Goal: Complete application form

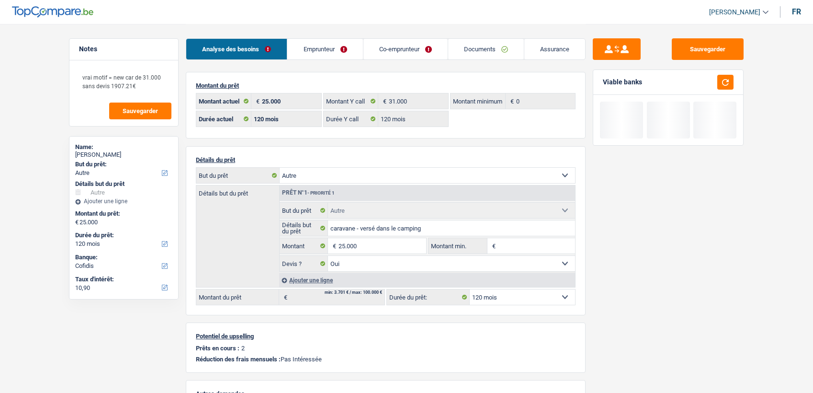
select select "other"
select select "120"
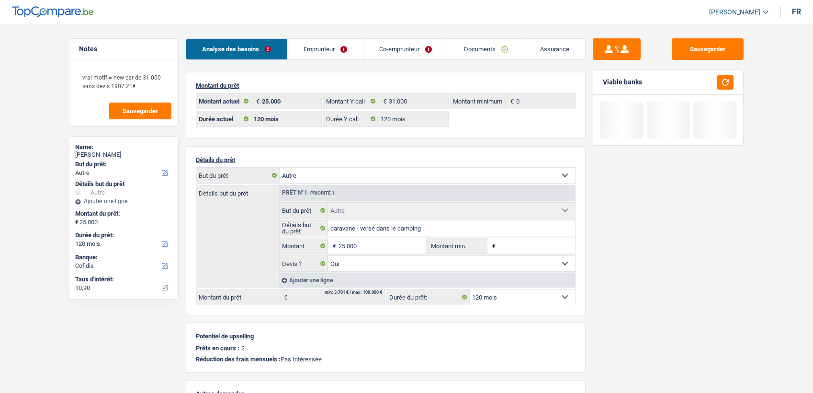
select select "other"
select select "yes"
select select "120"
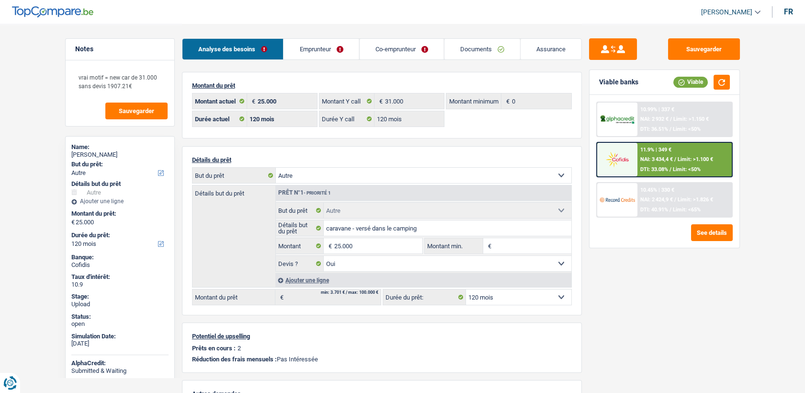
click at [632, 166] on img at bounding box center [617, 159] width 35 height 18
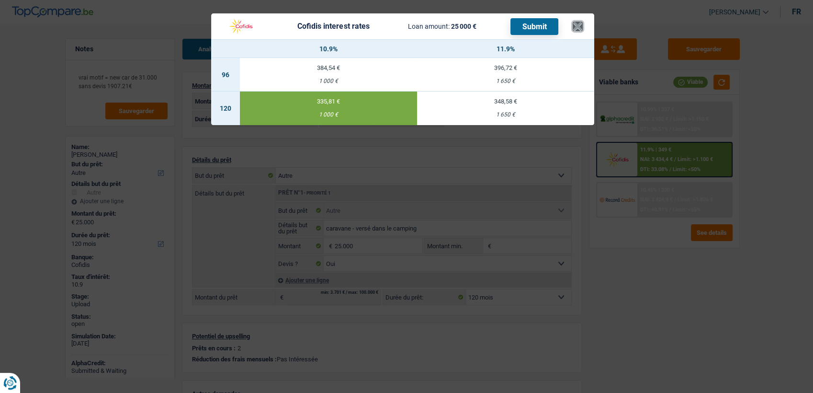
click at [579, 29] on button "×" at bounding box center [578, 27] width 10 height 10
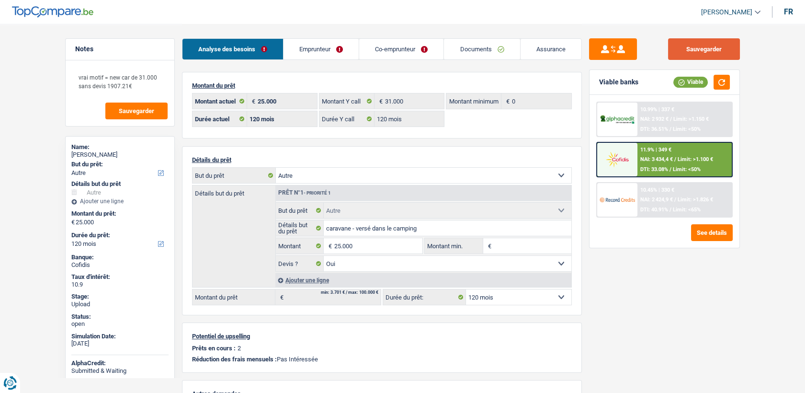
click at [686, 45] on button "Sauvegarder" at bounding box center [704, 49] width 72 height 22
select select "other"
select select "120"
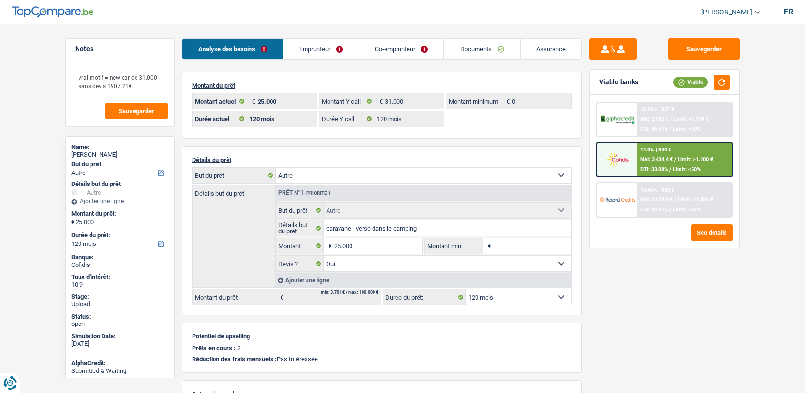
select select "120"
select select "other"
select select "yes"
select select "120"
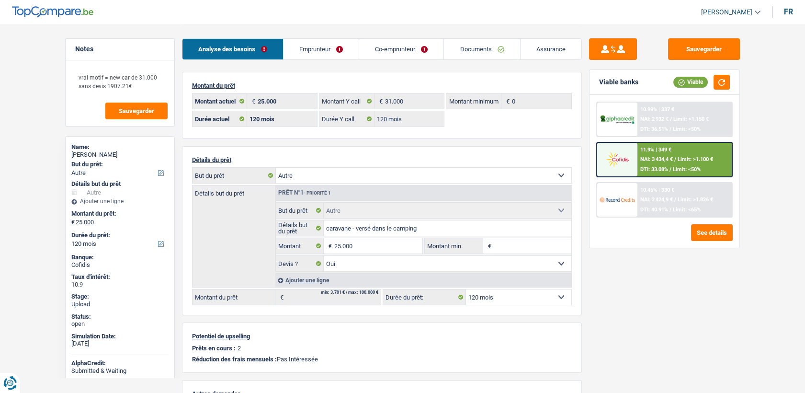
click at [661, 163] on div "11.9% | 349 € NAI: 3 434,4 € / Limit: >1.100 € DTI: 33.08% / Limit: <50%" at bounding box center [684, 160] width 94 height 34
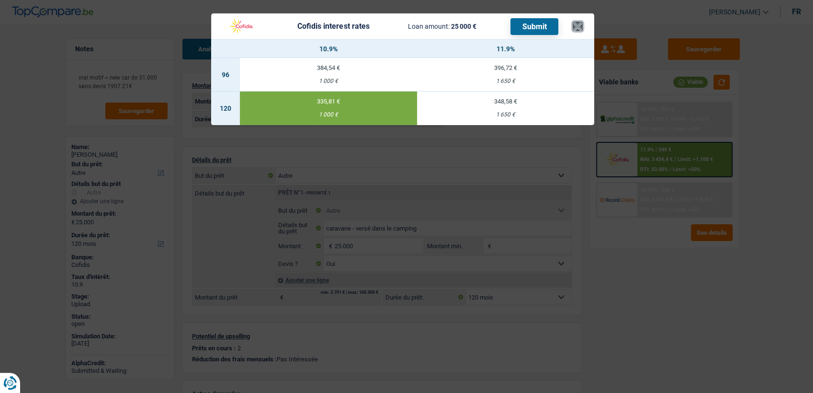
click at [574, 29] on button "×" at bounding box center [578, 27] width 10 height 10
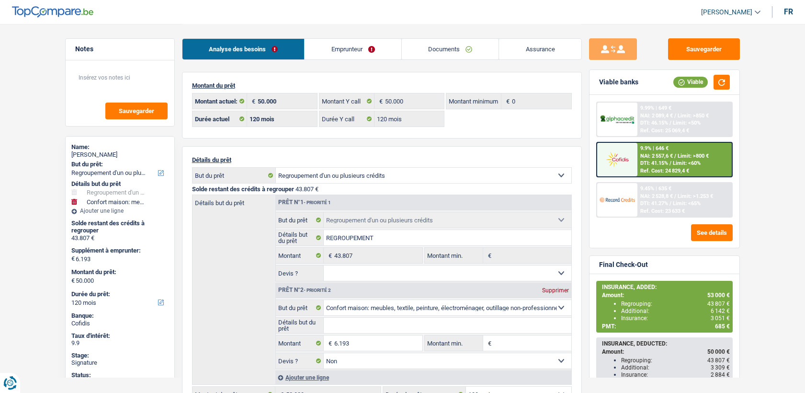
select select "refinancing"
select select "household"
select select "120"
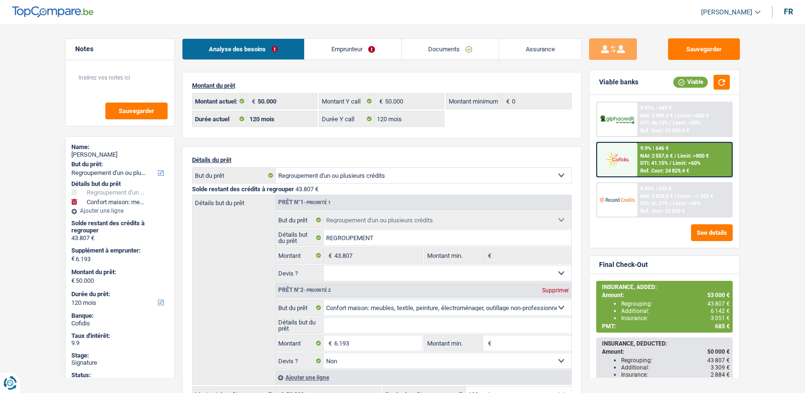
select select "120"
select select "refinancing"
select select "household"
select select "false"
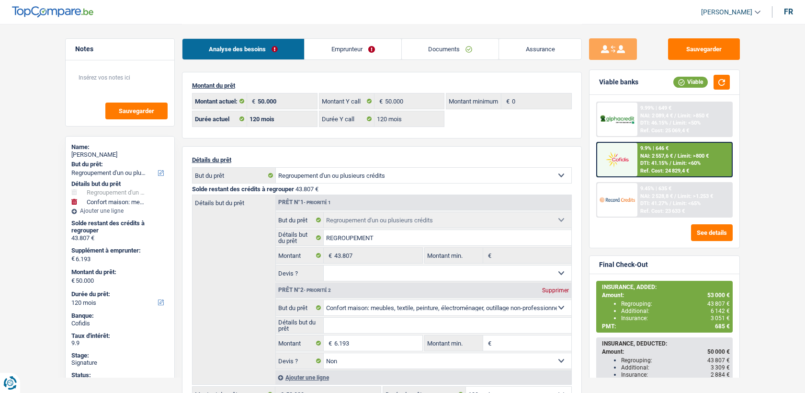
select select "120"
click at [460, 40] on link "Documents" at bounding box center [450, 49] width 97 height 21
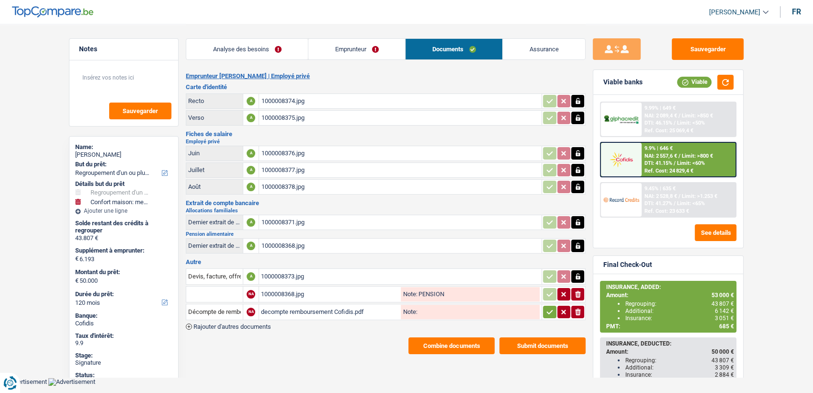
click at [291, 307] on div "decompte remboursement Cofidis.pdf" at bounding box center [330, 312] width 138 height 14
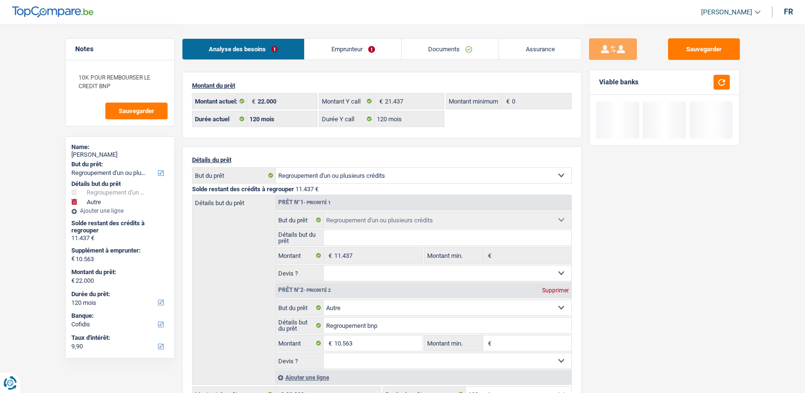
select select "refinancing"
select select "other"
select select "120"
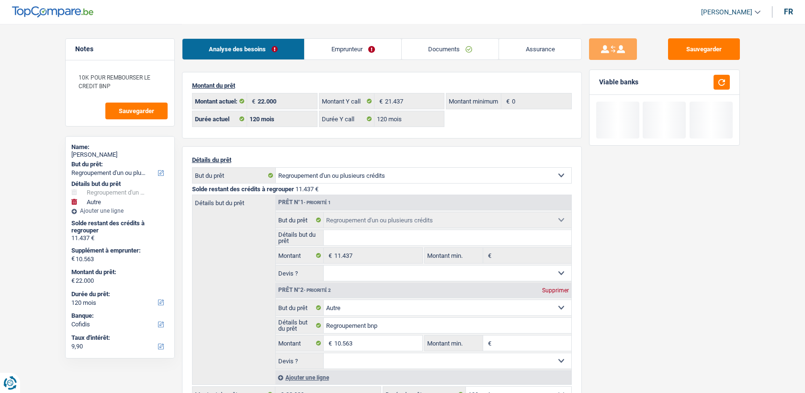
select select "120"
select select "refinancing"
select select "other"
select select "120"
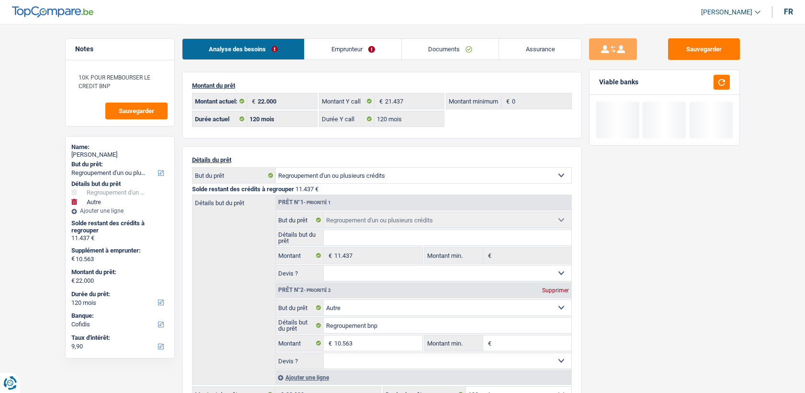
select select "32"
select select "cohabitation"
click at [334, 44] on link "Emprunteur" at bounding box center [353, 49] width 97 height 21
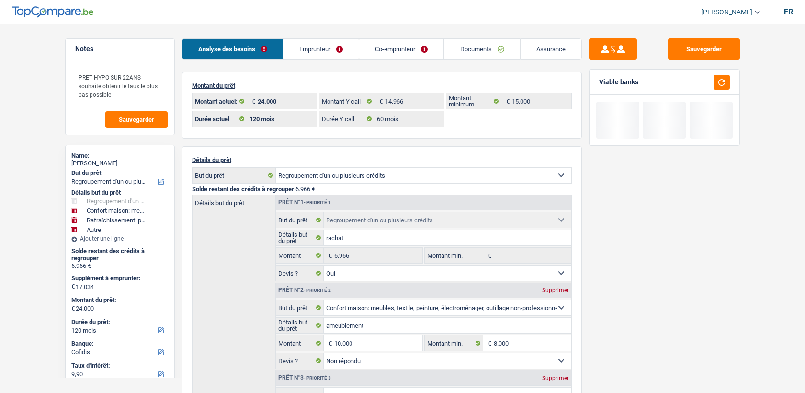
select select "refinancing"
select select "household"
select select "houseOrGarden"
select select "other"
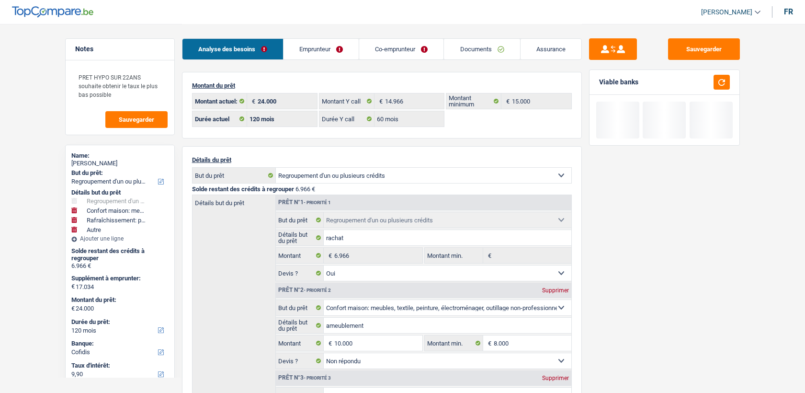
select select "120"
select select "cofidis"
select select "120"
select select "60"
select select "refinancing"
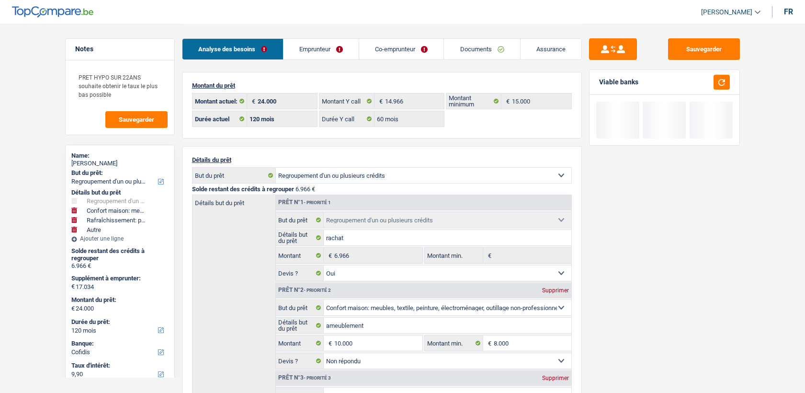
select select "refinancing"
select select "yes"
select select "household"
select select "not_answered"
select select "houseOrGarden"
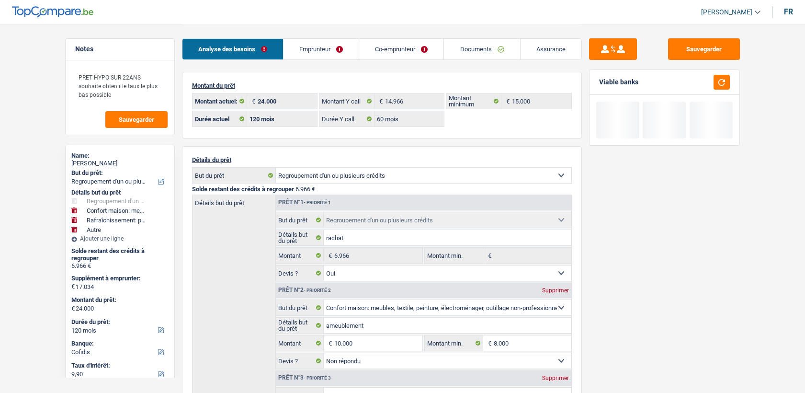
select select "not_answered"
select select "other"
select select "120"
select select "32"
select select "married"
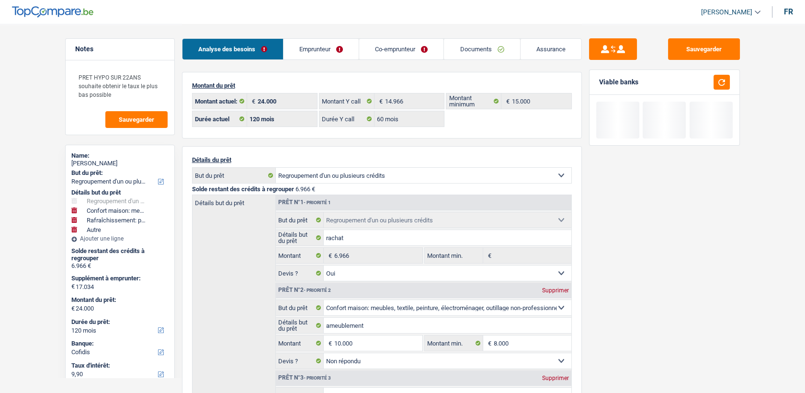
click at [291, 48] on link "Emprunteur" at bounding box center [320, 49] width 75 height 21
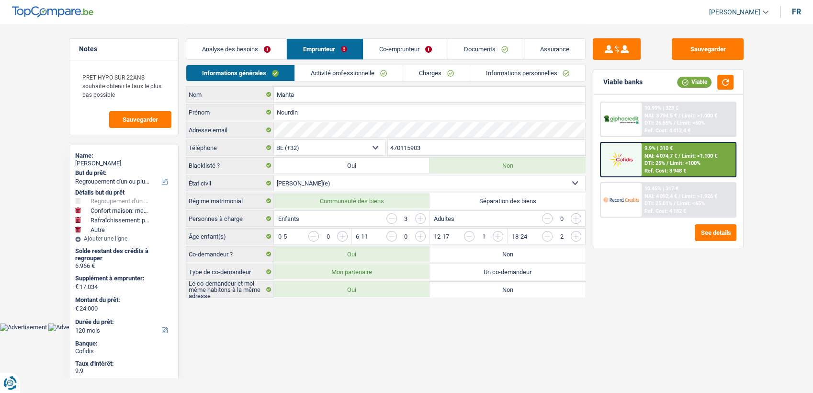
click at [425, 52] on link "Co-emprunteur" at bounding box center [405, 49] width 84 height 21
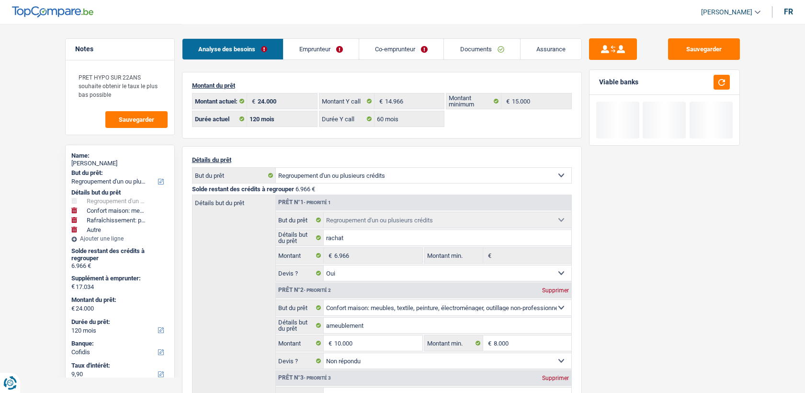
select select "refinancing"
select select "household"
select select "houseOrGarden"
select select "other"
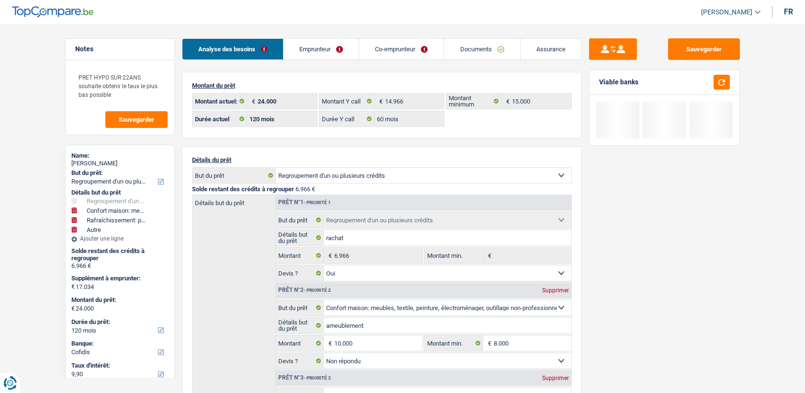
select select "120"
select select "60"
select select "refinancing"
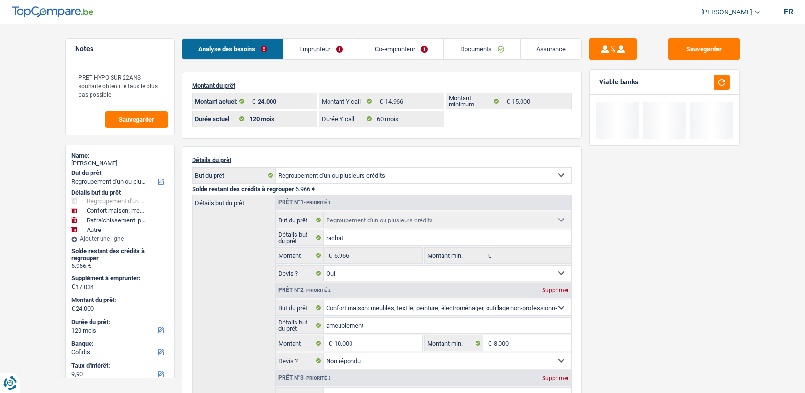
select select "yes"
select select "household"
select select "not_answered"
select select "houseOrGarden"
select select "not_answered"
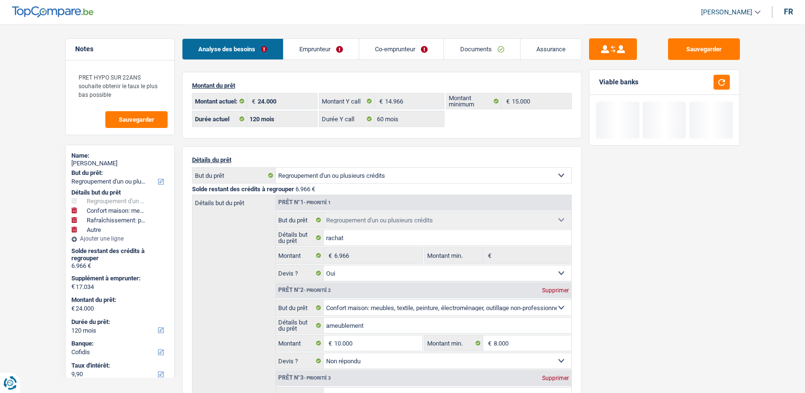
select select "other"
select select "120"
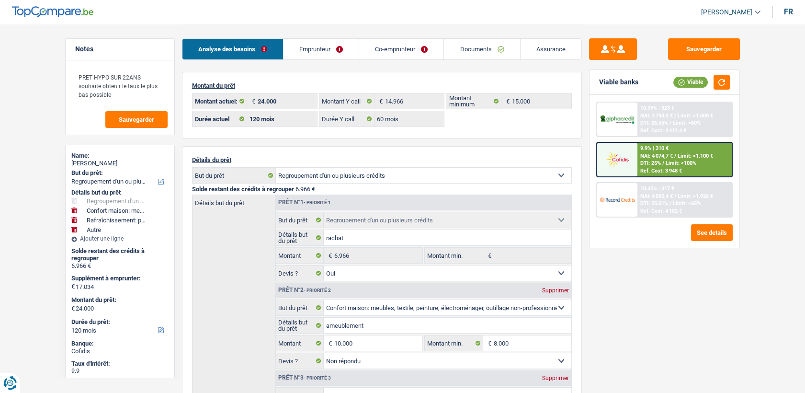
click at [637, 152] on div "9.9% | 310 € NAI: 4 074,7 € / Limit: >1.100 € DTI: 25% / Limit: <100% Ref. Cost…" at bounding box center [684, 160] width 94 height 34
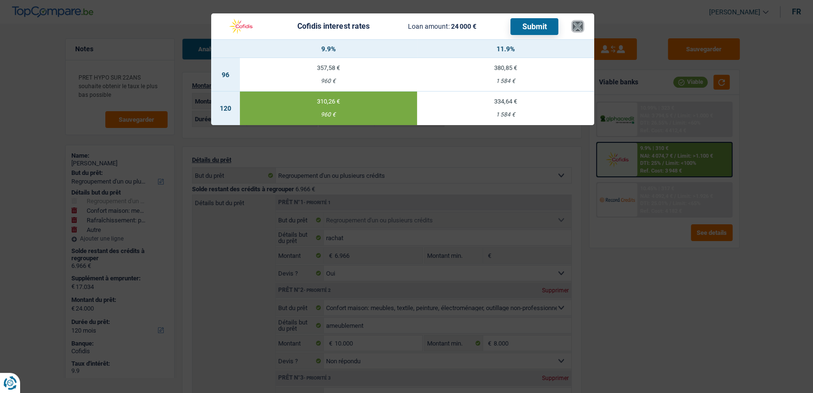
click at [576, 24] on button "×" at bounding box center [578, 27] width 10 height 10
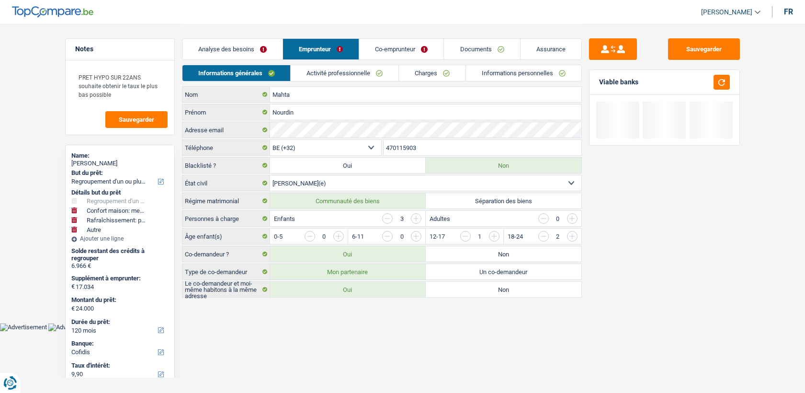
select select "refinancing"
select select "household"
select select "houseOrGarden"
select select "other"
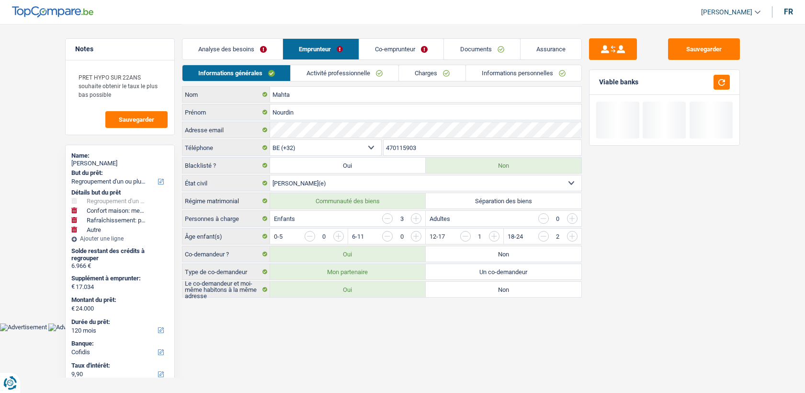
select select "120"
select select "32"
select select "married"
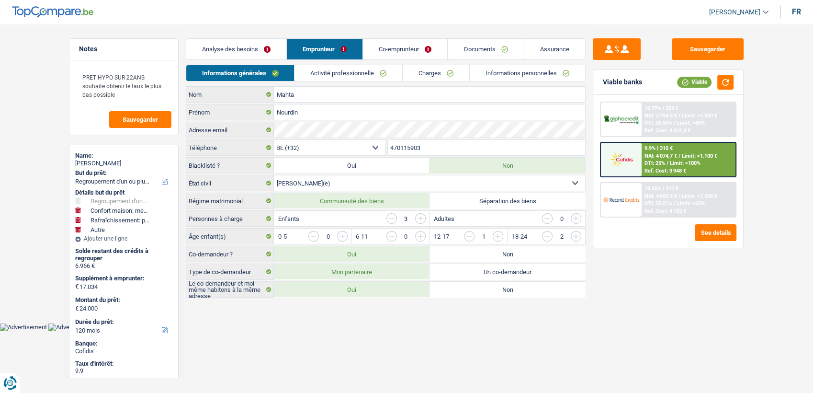
click at [498, 71] on link "Informations personnelles" at bounding box center [527, 73] width 115 height 16
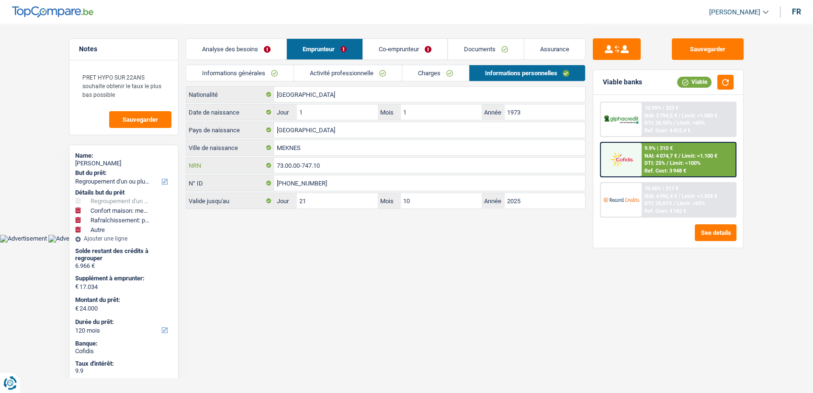
click at [311, 163] on input "73.00.00-747.10" at bounding box center [429, 165] width 311 height 15
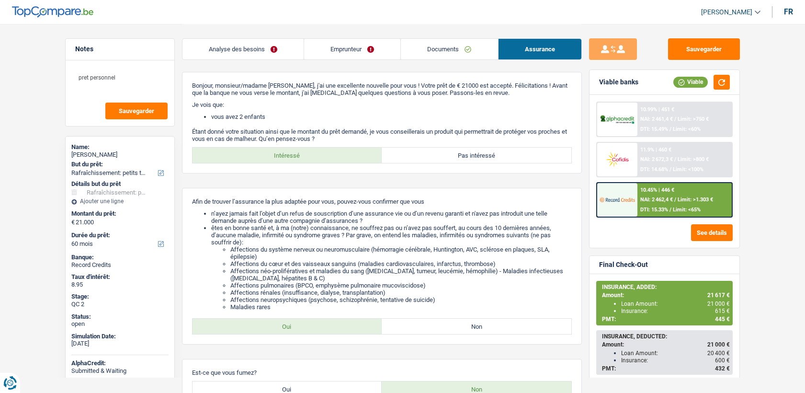
select select "houseOrGarden"
select select "60"
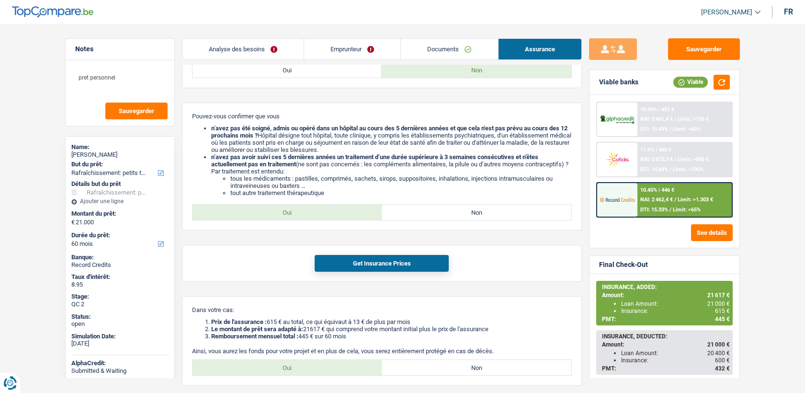
scroll to position [437, 0]
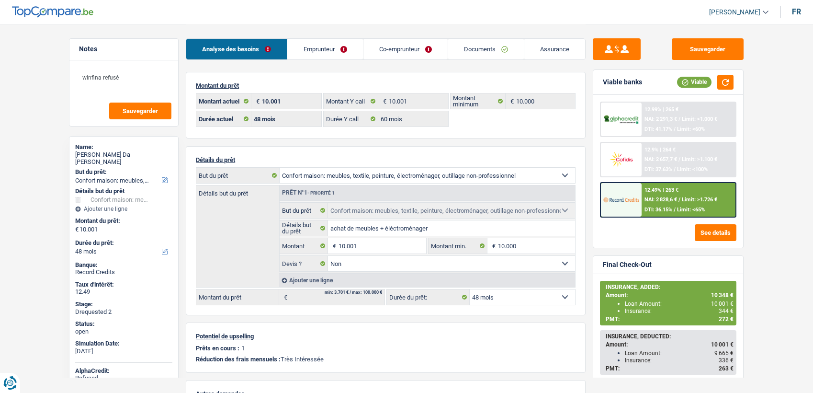
select select "household"
select select "48"
select select "60"
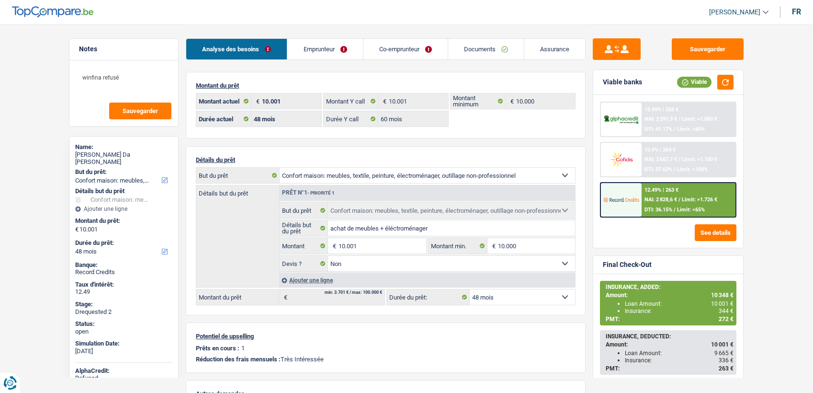
select select "household"
select select "false"
select select "48"
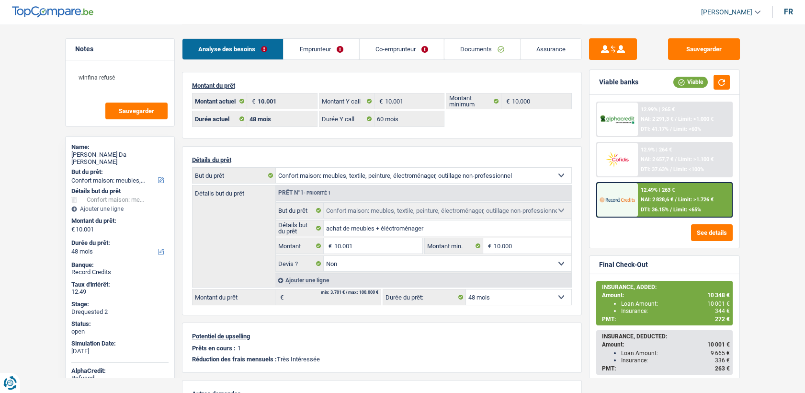
click at [475, 42] on link "Documents" at bounding box center [482, 49] width 76 height 21
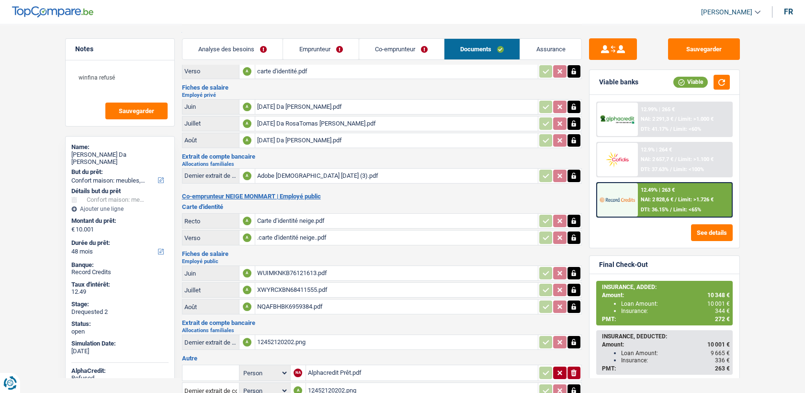
scroll to position [106, 0]
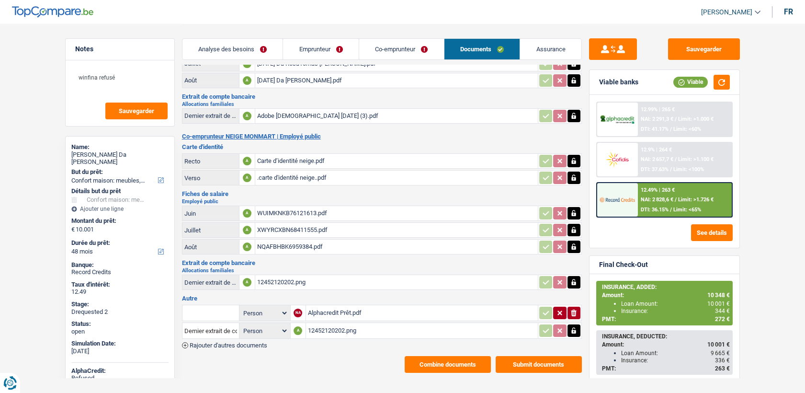
click at [546, 41] on link "Assurance" at bounding box center [550, 49] width 61 height 21
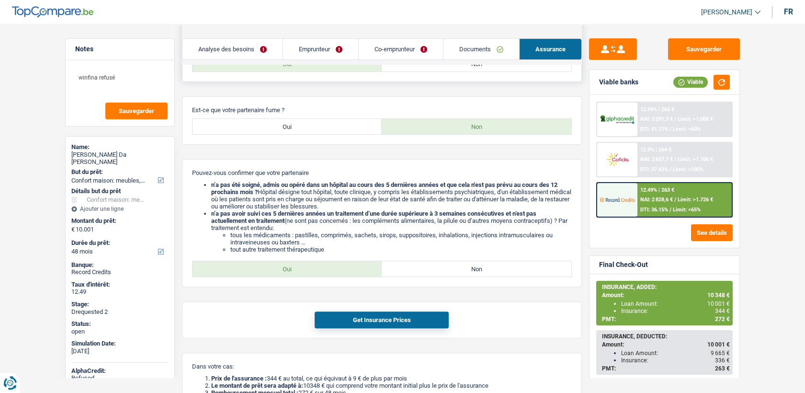
scroll to position [825, 0]
